Goal: Find specific page/section: Find specific page/section

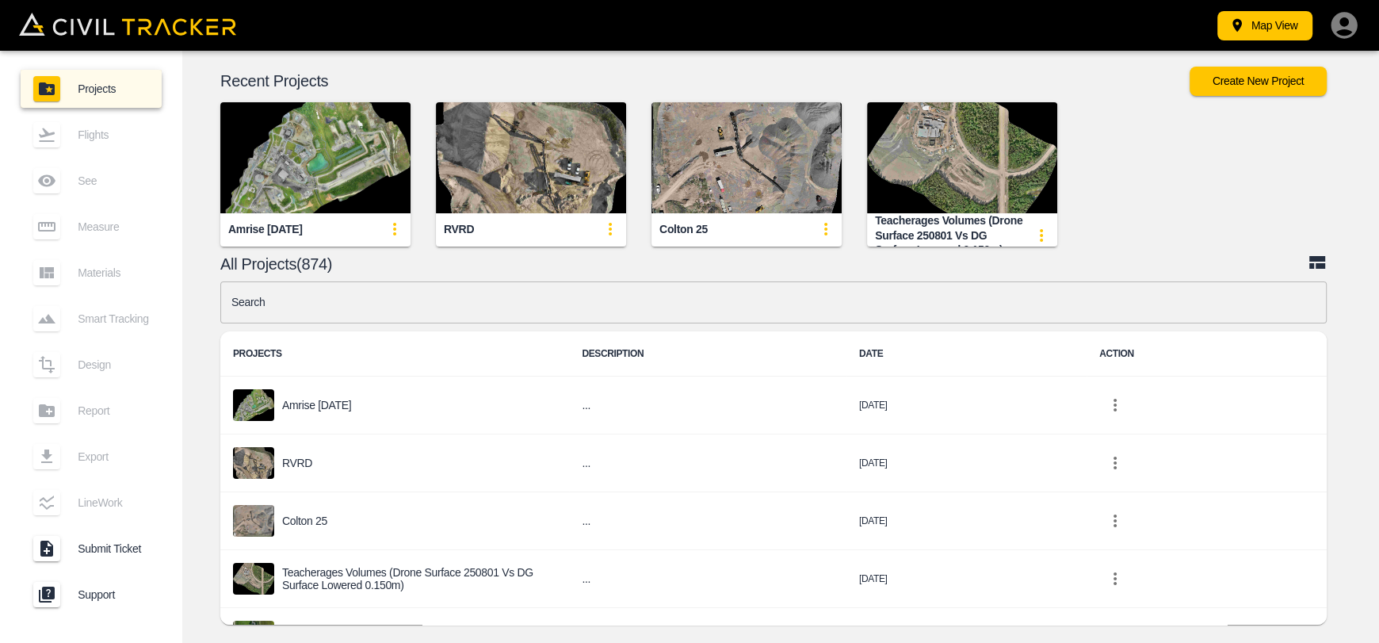
click at [515, 315] on input "text" at bounding box center [773, 302] width 1106 height 42
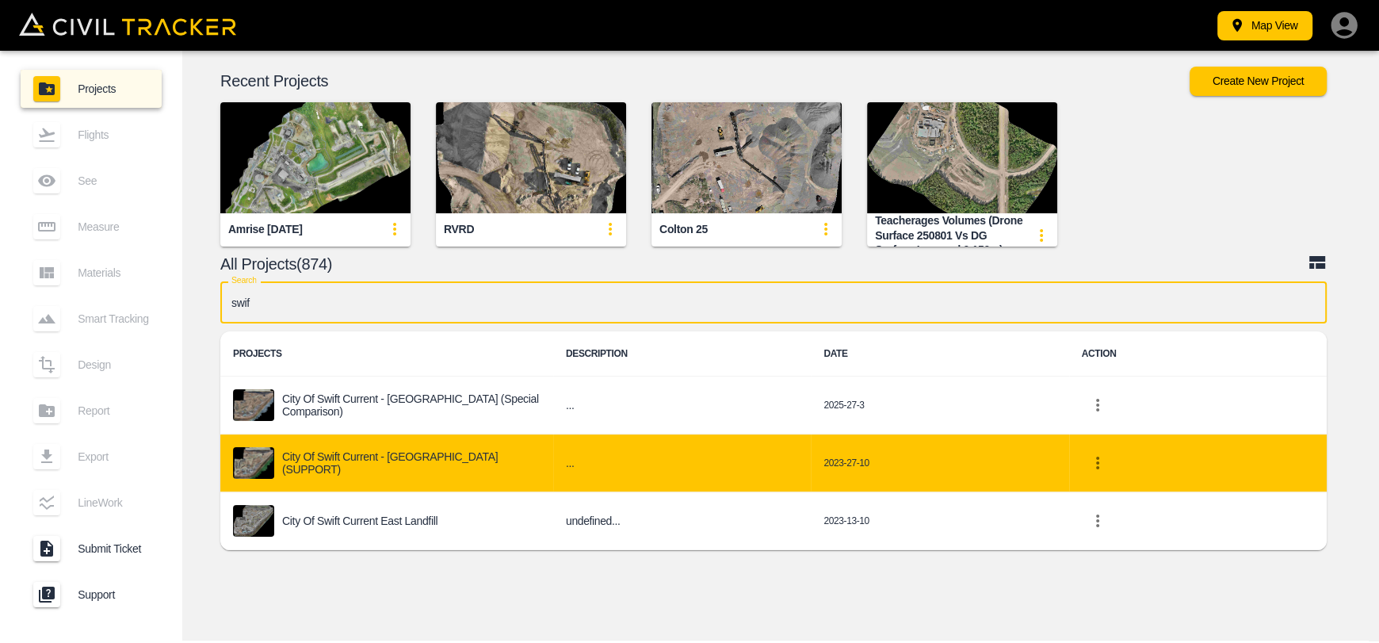
type input "swif"
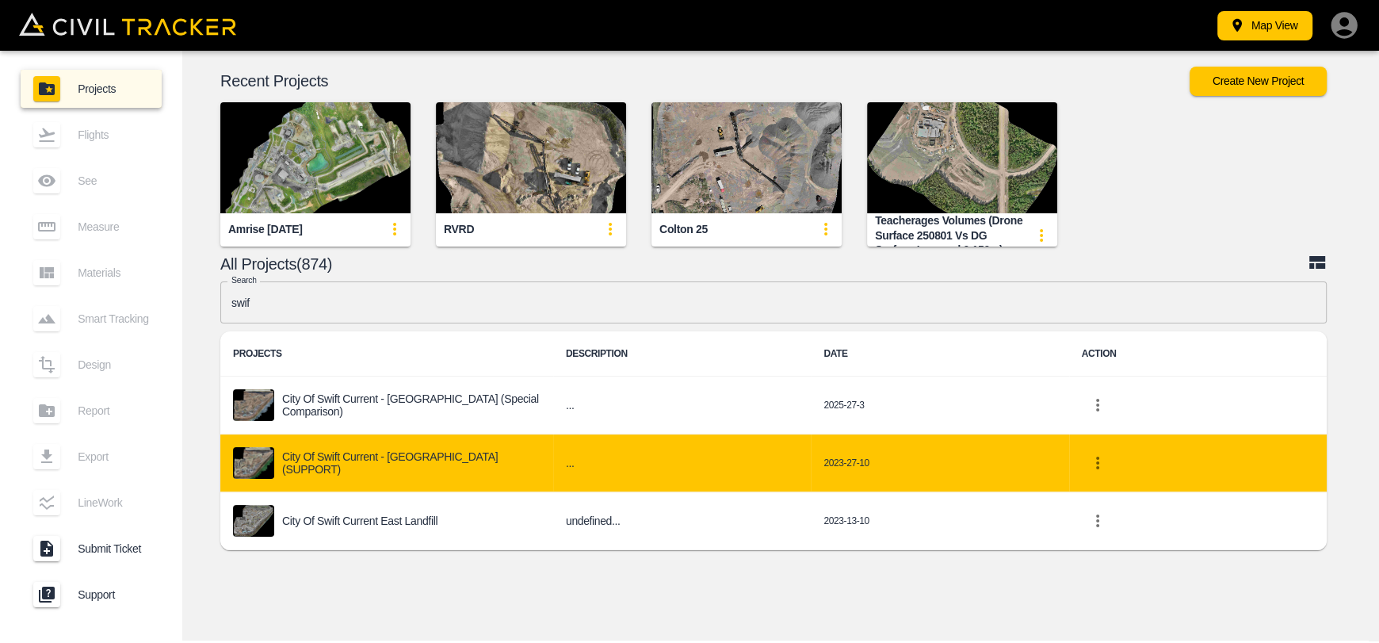
click at [380, 471] on p "City of Swift Current - [GEOGRAPHIC_DATA] (SUPPORT)" at bounding box center [411, 463] width 258 height 26
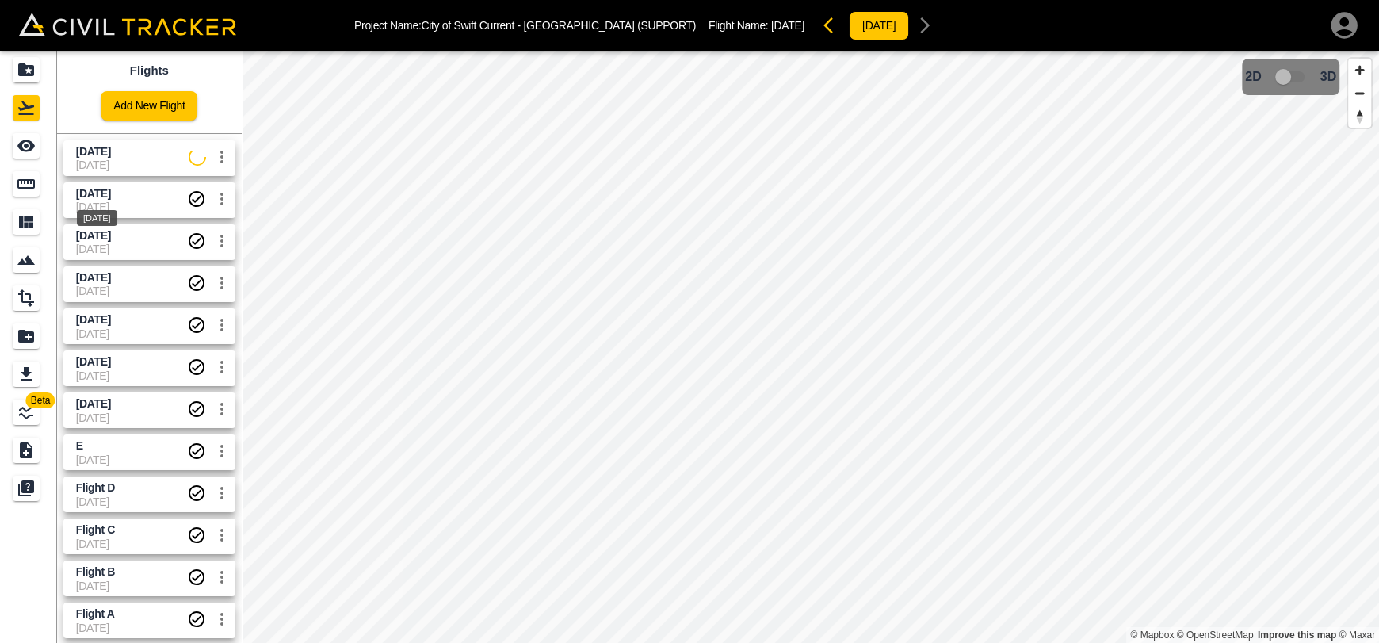
click at [100, 197] on span "[DATE]" at bounding box center [93, 193] width 35 height 13
click at [22, 174] on icon "Measure" at bounding box center [26, 183] width 19 height 19
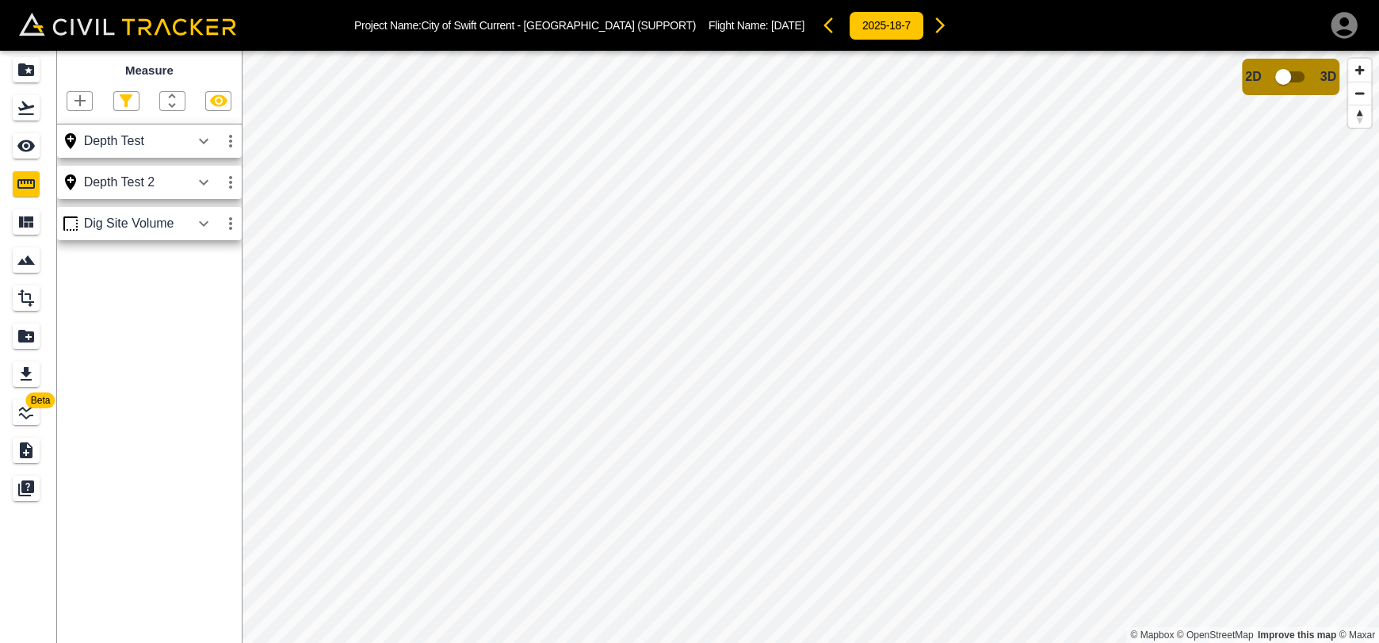
click at [202, 225] on icon "button" at bounding box center [204, 223] width 10 height 6
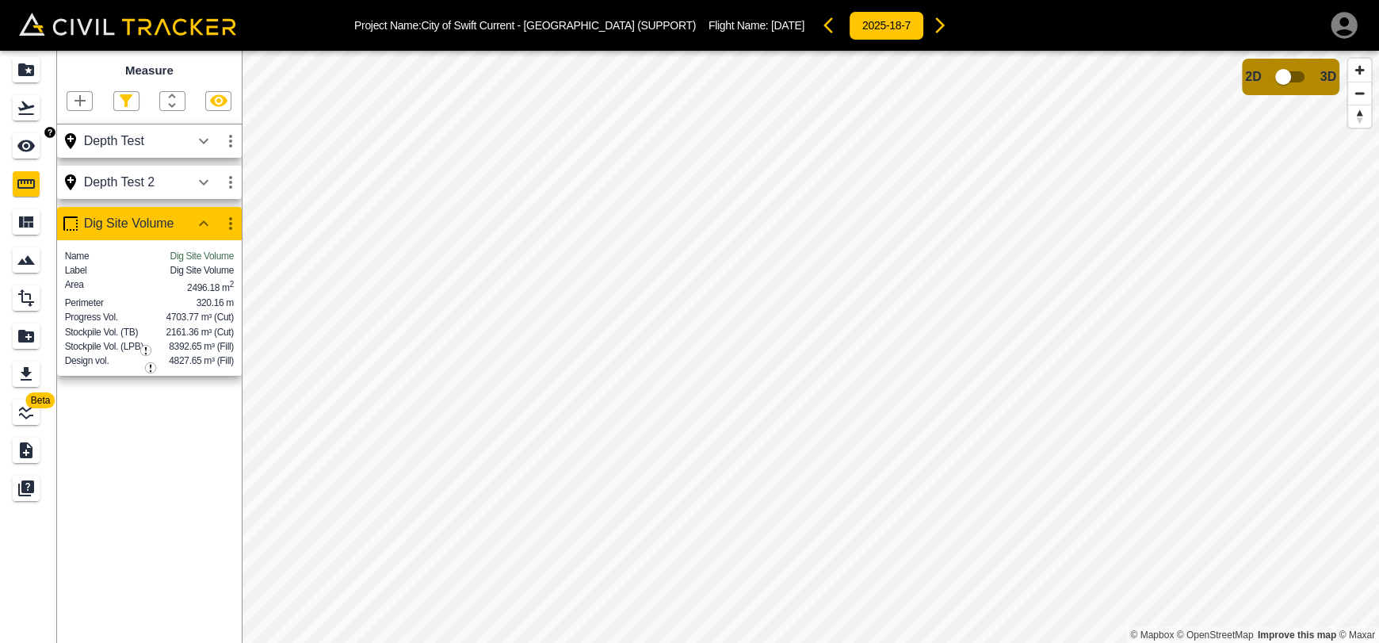
click at [40, 150] on div "See" at bounding box center [29, 145] width 32 height 25
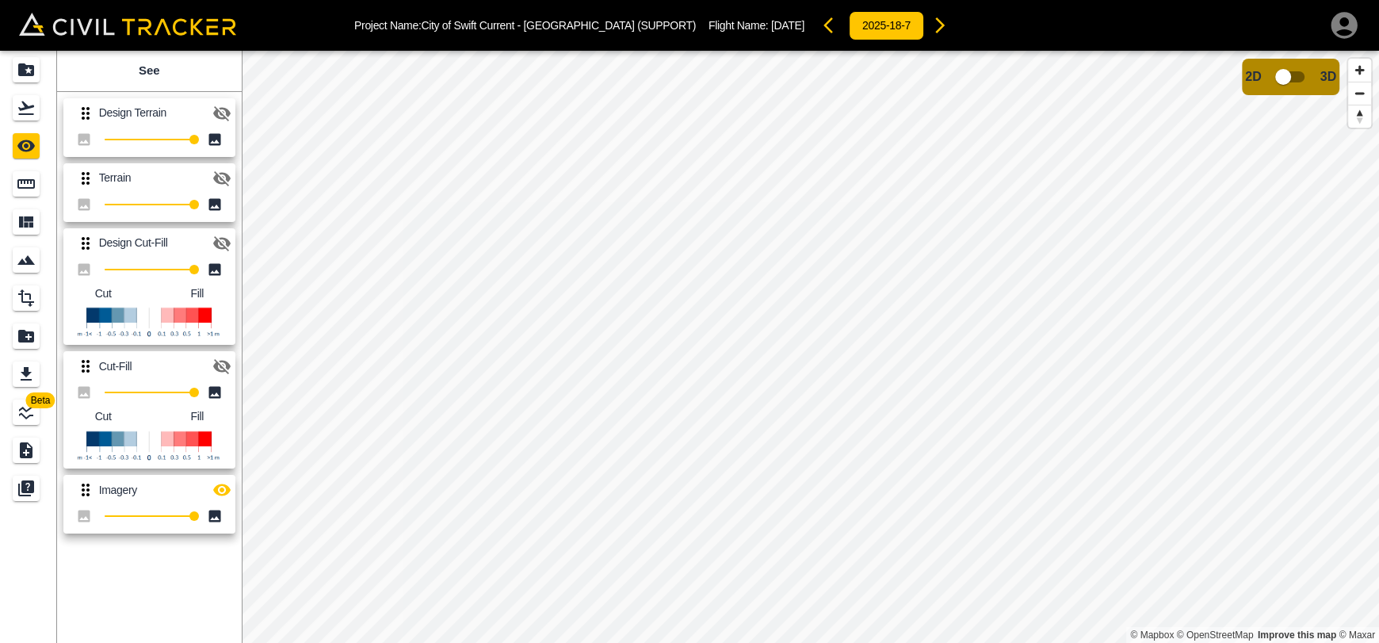
click at [221, 112] on icon "button" at bounding box center [221, 113] width 19 height 19
click at [221, 112] on icon "button" at bounding box center [221, 113] width 17 height 12
click at [224, 177] on icon "button" at bounding box center [221, 178] width 19 height 19
click at [36, 196] on link at bounding box center [28, 184] width 57 height 38
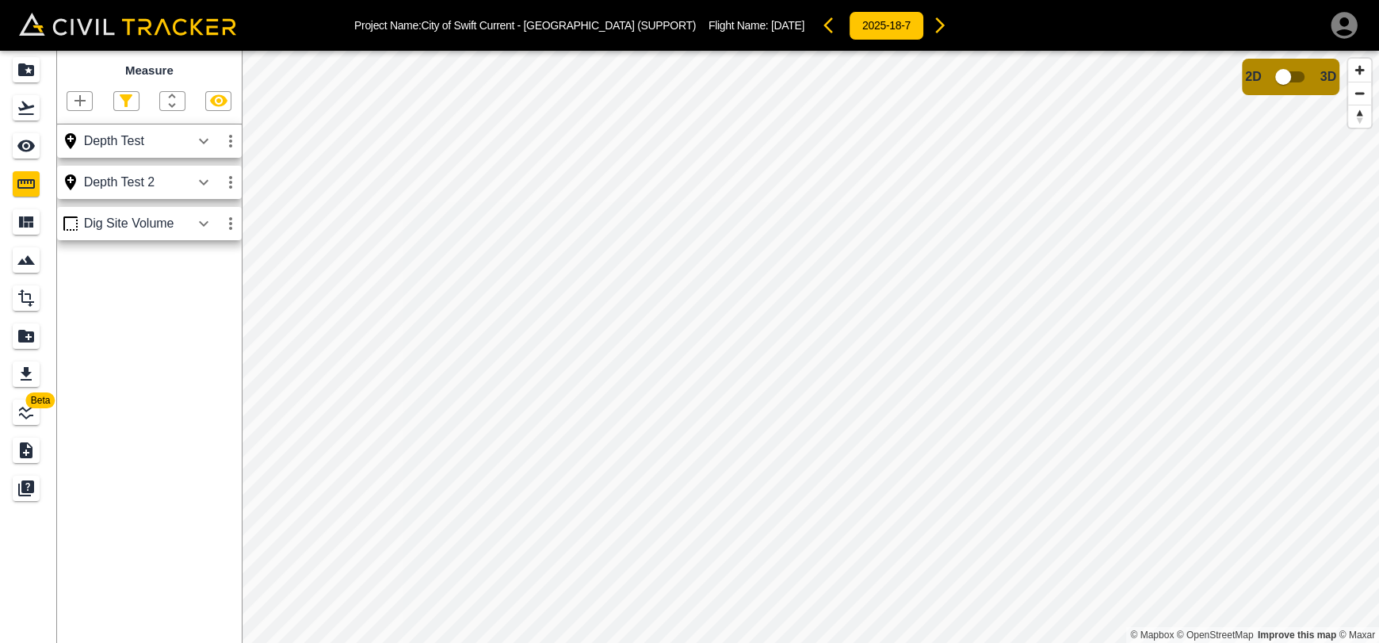
click at [211, 137] on icon "button" at bounding box center [203, 141] width 19 height 19
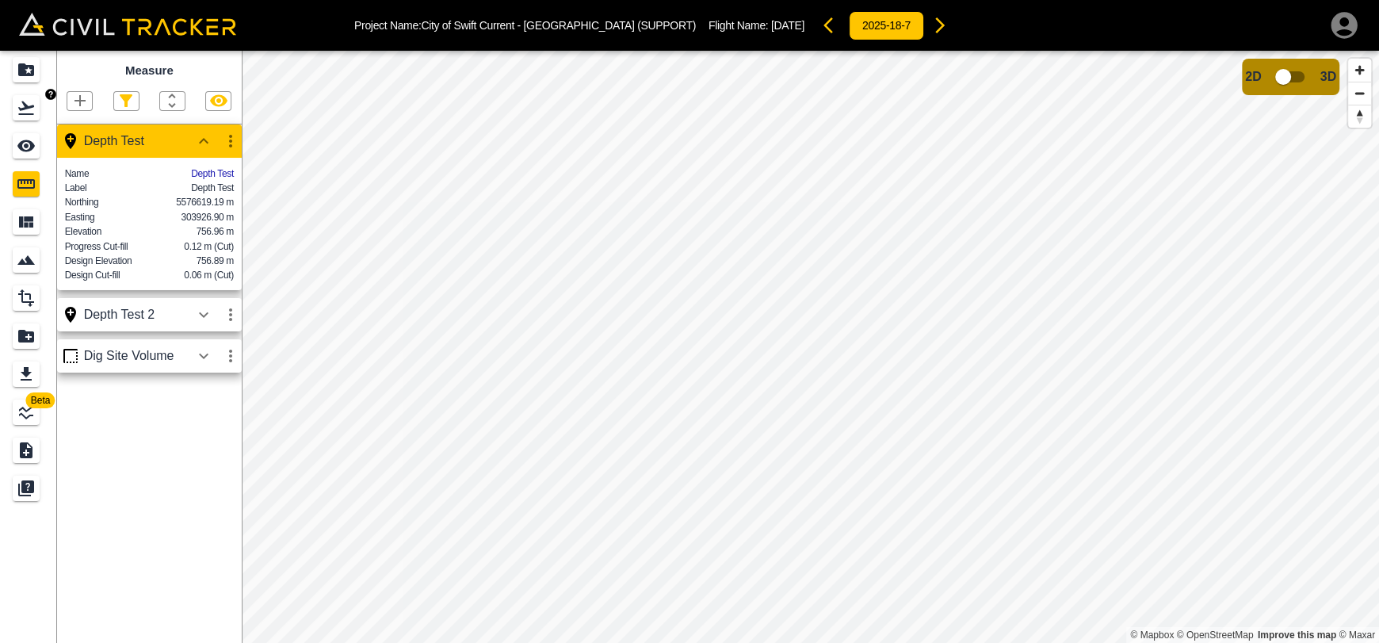
click at [19, 114] on icon "Flights" at bounding box center [26, 107] width 16 height 13
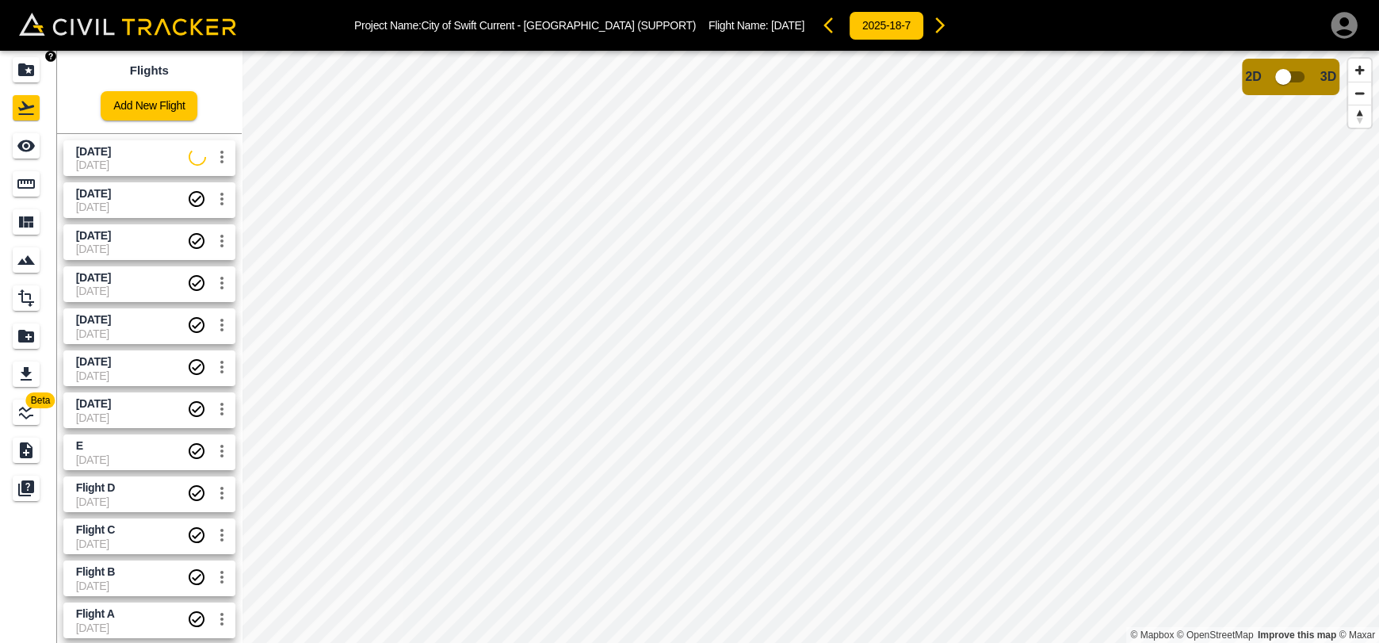
click at [22, 48] on div "Project Name: City of Swift Current - [GEOGRAPHIC_DATA] (SUPPORT) Flight Name: …" at bounding box center [689, 25] width 1379 height 51
click at [29, 72] on icon "Projects" at bounding box center [26, 69] width 16 height 13
